Goal: Communication & Community: Answer question/provide support

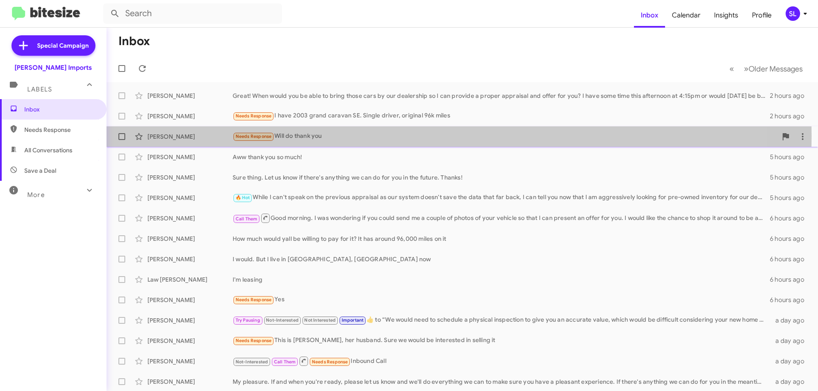
click at [356, 136] on div "Needs Response Will do thank you" at bounding box center [505, 137] width 544 height 10
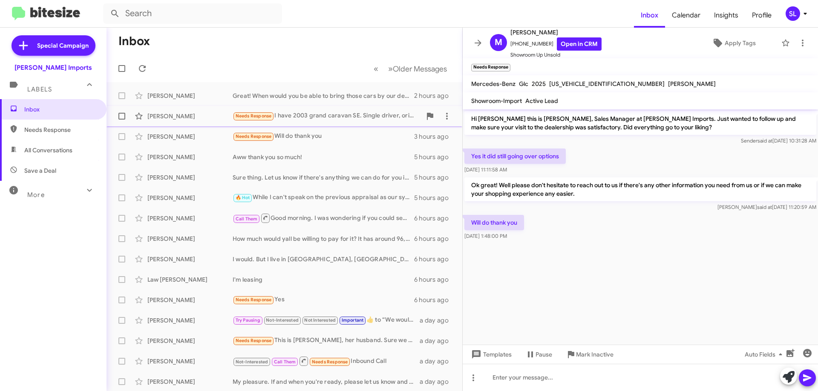
click at [330, 113] on div "Needs Response I have 2003 grand caravan SE. Single driver, original 96k miles" at bounding box center [327, 116] width 189 height 10
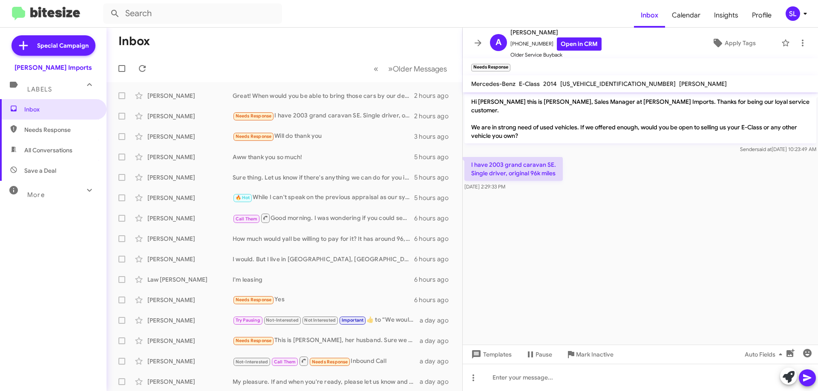
click at [55, 19] on img at bounding box center [46, 14] width 68 height 14
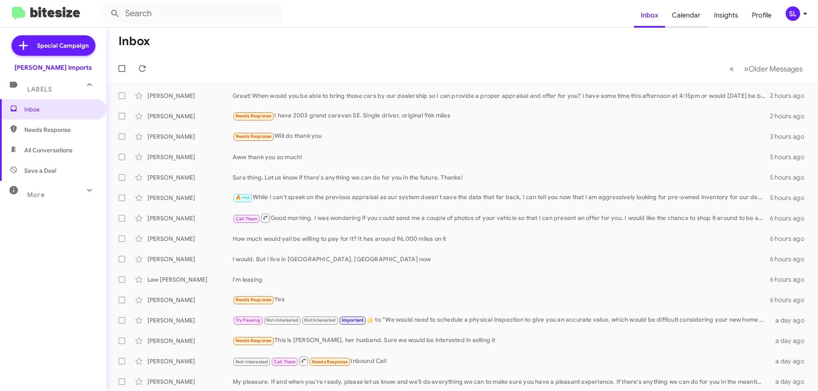
click at [684, 10] on span "Calendar" at bounding box center [686, 15] width 42 height 25
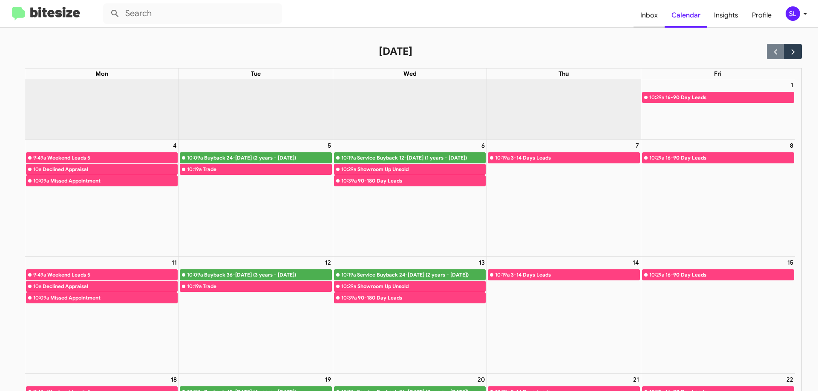
click at [650, 15] on span "Inbox" at bounding box center [648, 15] width 31 height 25
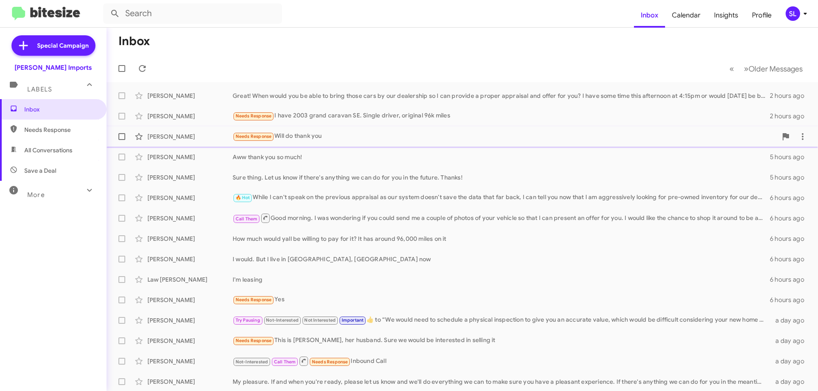
click at [342, 135] on div "Needs Response Will do thank you" at bounding box center [505, 137] width 544 height 10
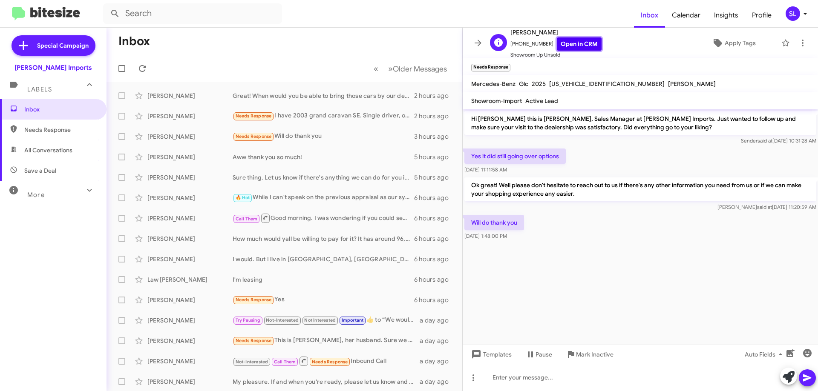
click at [580, 46] on link "Open in CRM" at bounding box center [579, 43] width 45 height 13
click at [481, 42] on icon at bounding box center [478, 43] width 10 height 10
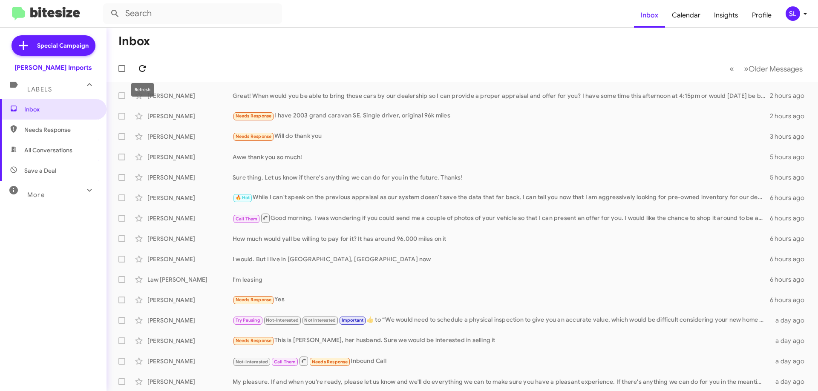
click at [146, 64] on icon at bounding box center [142, 68] width 10 height 10
